Goal: Information Seeking & Learning: Learn about a topic

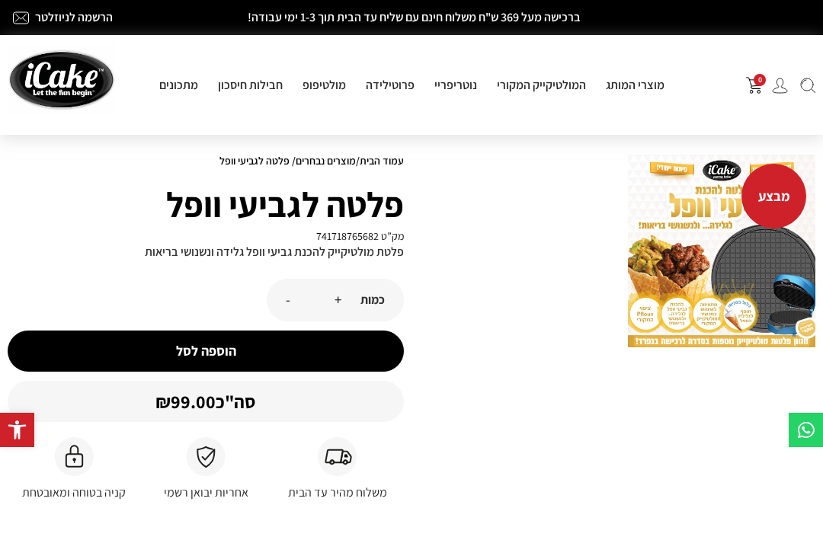
click at [735, 282] on img at bounding box center [721, 251] width 187 height 193
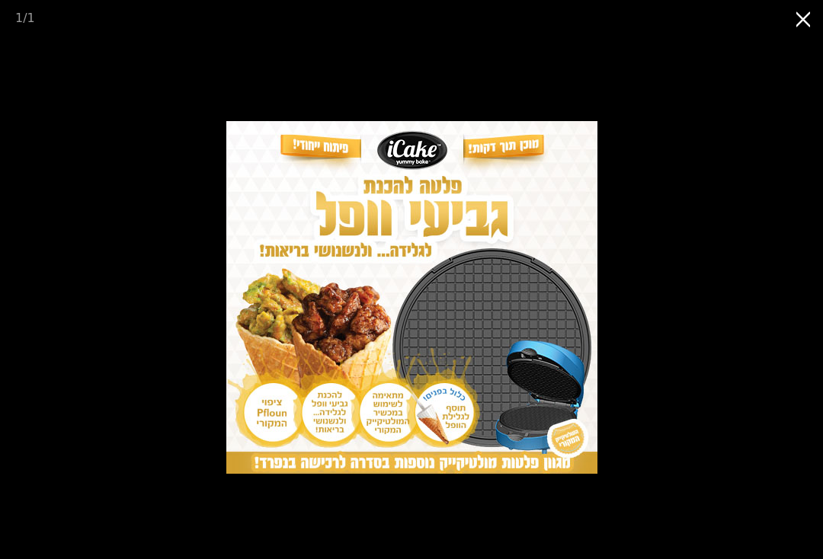
click at [802, 17] on button "Close gallery" at bounding box center [804, 18] width 38 height 36
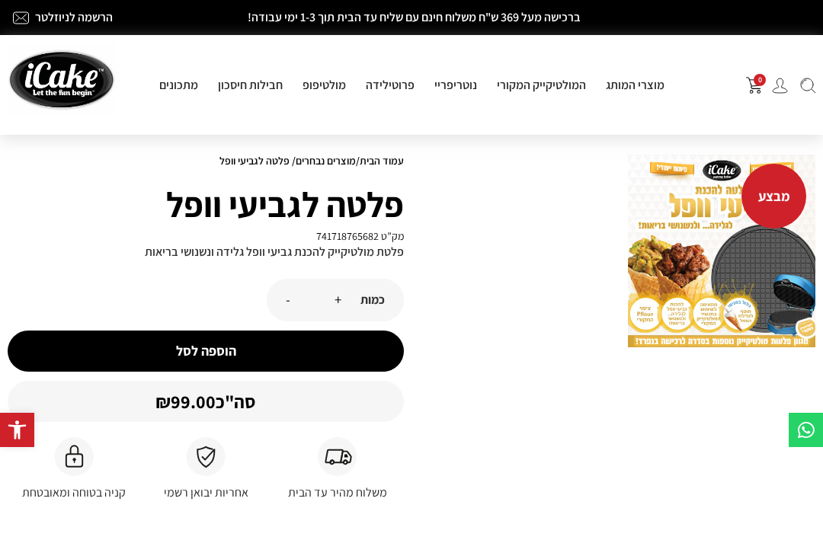
click at [763, 262] on img at bounding box center [721, 251] width 187 height 193
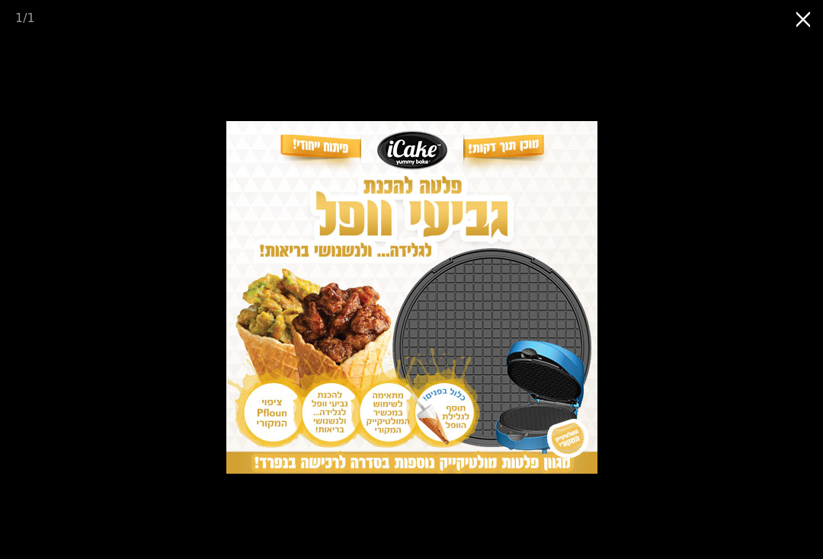
click at [798, 20] on button "Close gallery" at bounding box center [804, 18] width 38 height 36
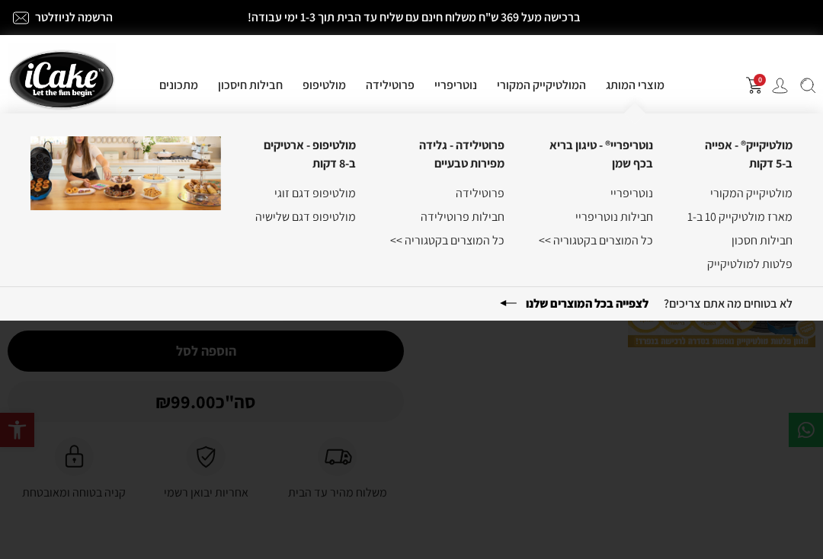
click at [627, 386] on div "מבצע" at bounding box center [616, 386] width 411 height 478
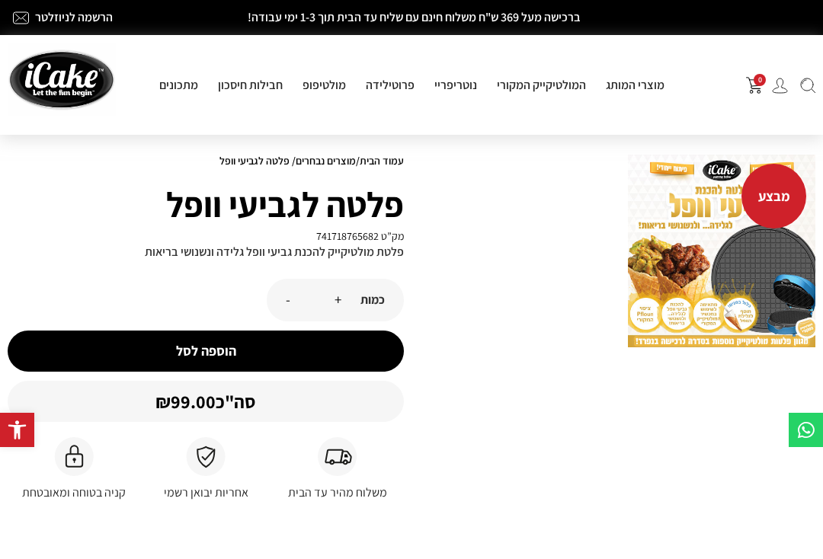
click at [47, 68] on img at bounding box center [62, 79] width 108 height 73
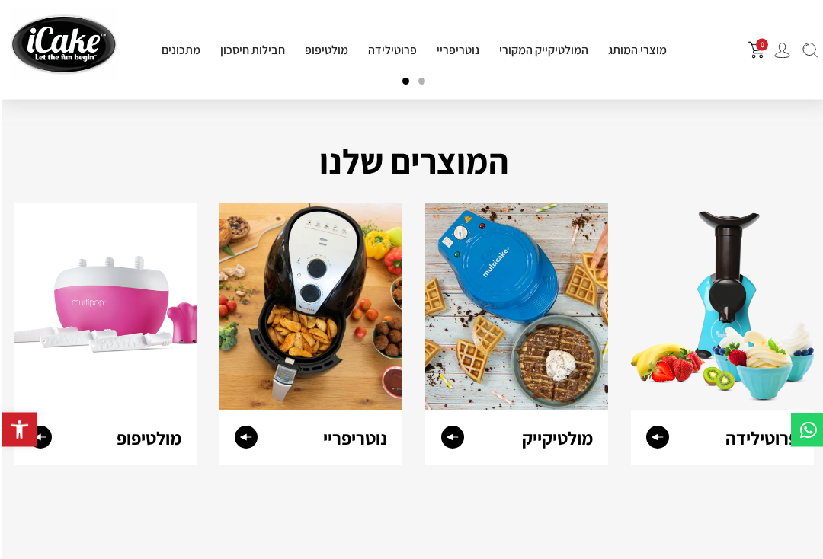
scroll to position [535, -2]
click at [562, 338] on img at bounding box center [516, 307] width 183 height 208
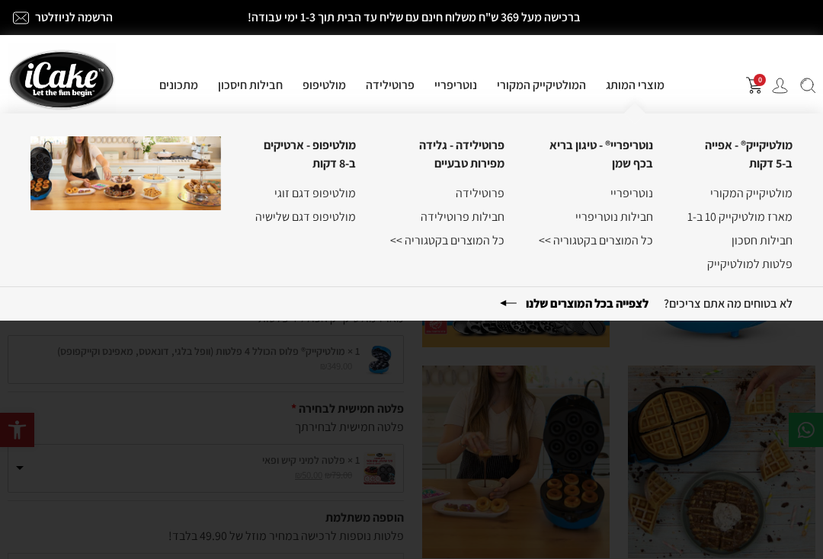
click at [767, 246] on link "חבילות חסכון" at bounding box center [761, 240] width 61 height 16
click at [771, 262] on link "פלטות למולטיקייק" at bounding box center [749, 264] width 85 height 16
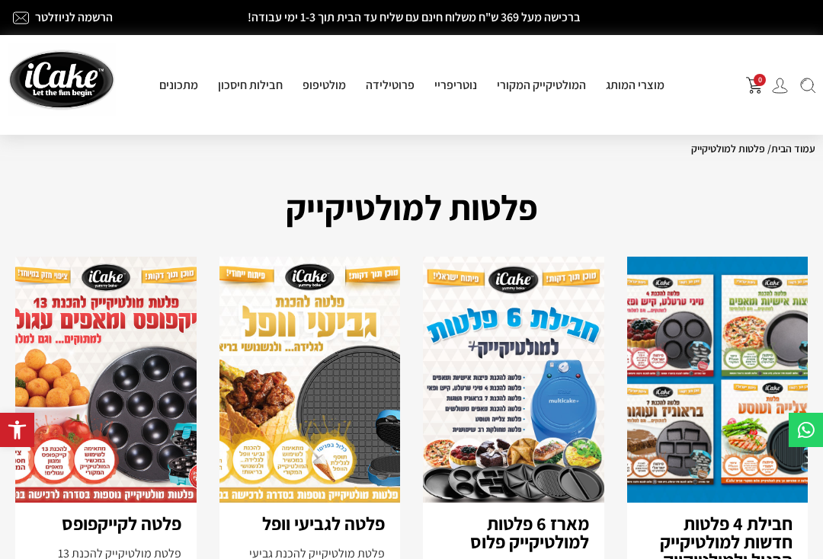
click at [354, 362] on img at bounding box center [309, 380] width 181 height 246
